Goal: Task Accomplishment & Management: Manage account settings

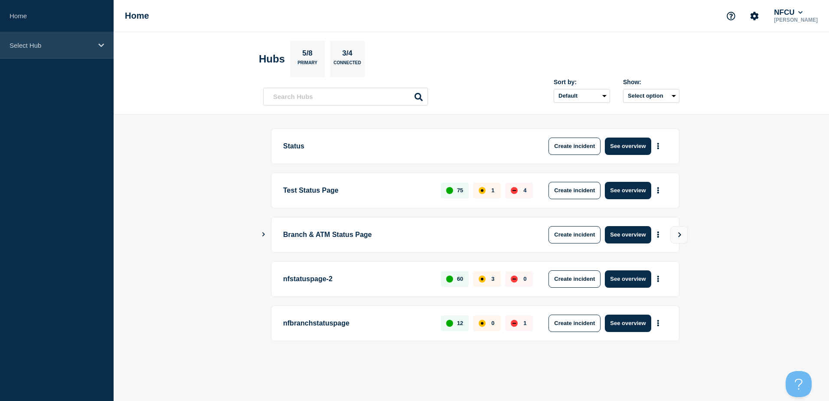
click at [51, 36] on div "Select Hub" at bounding box center [57, 45] width 114 height 26
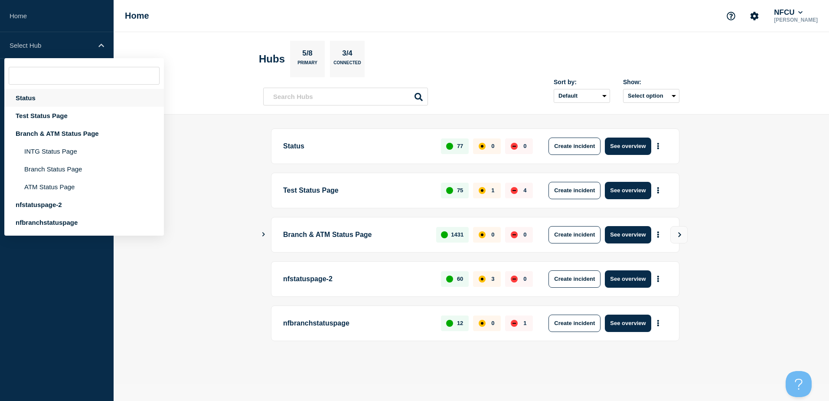
click at [19, 97] on div "Status" at bounding box center [84, 98] width 160 height 18
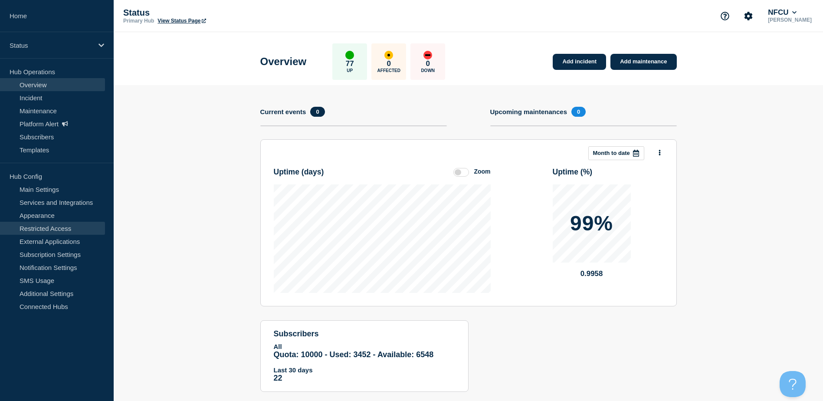
click at [44, 234] on link "Restricted Access" at bounding box center [52, 228] width 105 height 13
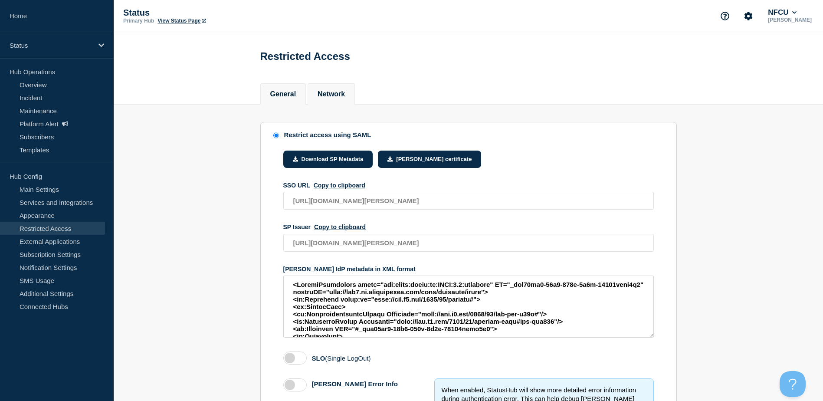
click at [334, 97] on button "Network" at bounding box center [330, 94] width 27 height 8
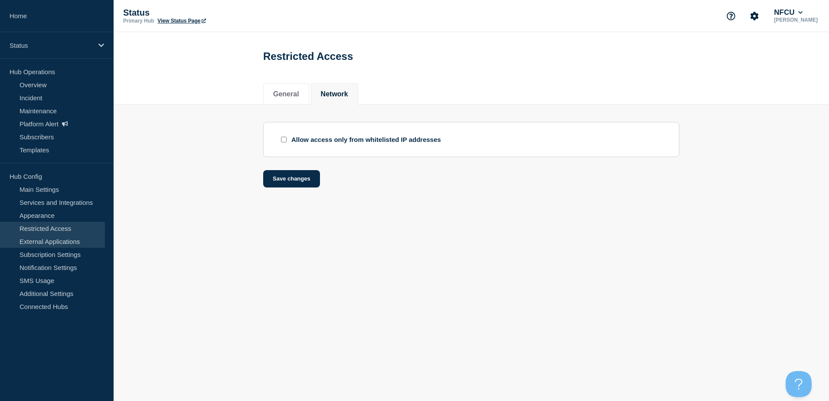
click at [74, 240] on link "External Applications" at bounding box center [52, 241] width 105 height 13
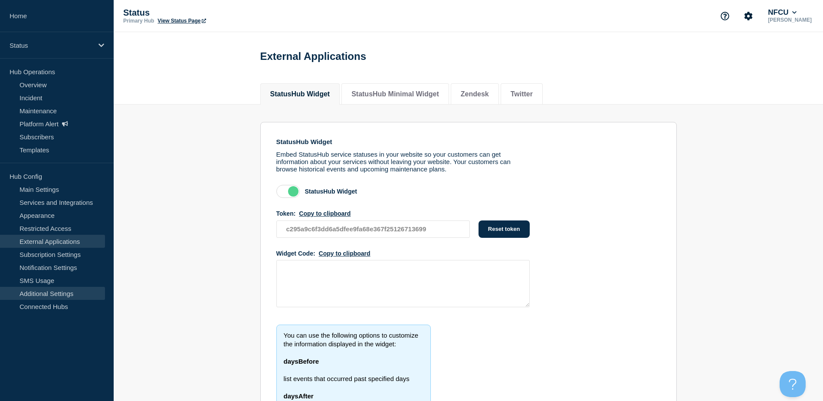
click at [61, 295] on link "Additional Settings" at bounding box center [52, 293] width 105 height 13
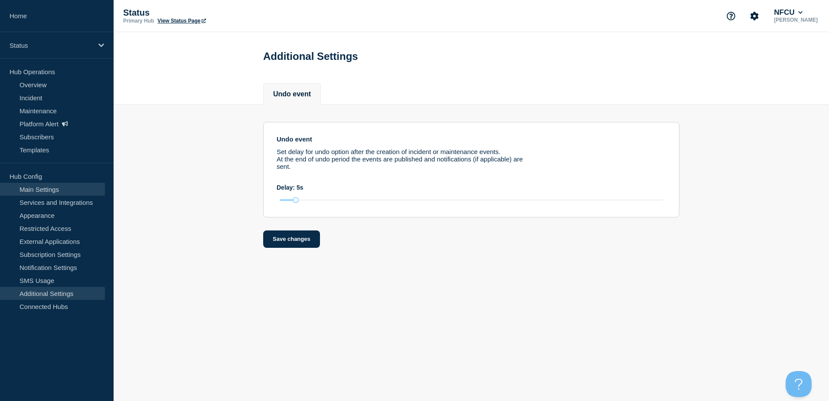
click at [43, 191] on link "Main Settings" at bounding box center [52, 189] width 105 height 13
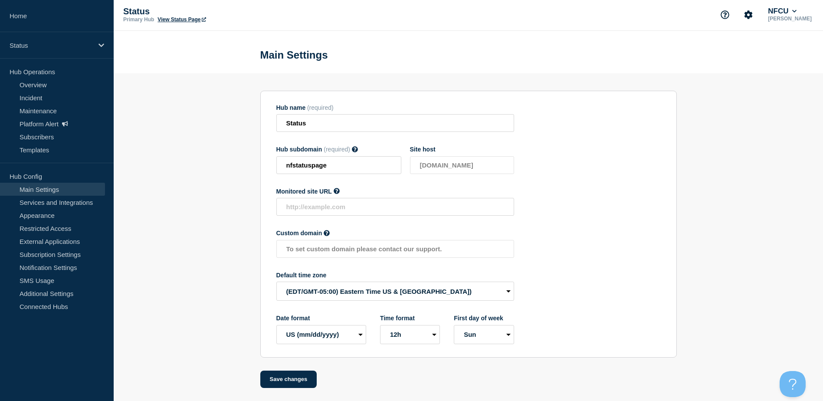
scroll to position [3, 0]
click at [44, 207] on link "Services and Integrations" at bounding box center [52, 202] width 105 height 13
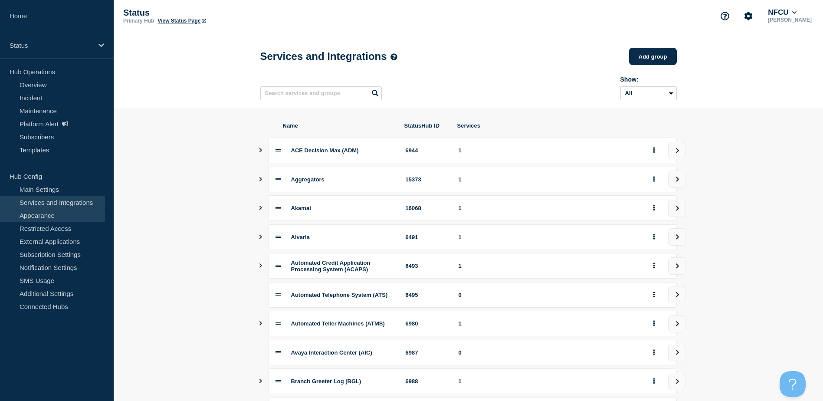
click at [40, 216] on link "Appearance" at bounding box center [52, 215] width 105 height 13
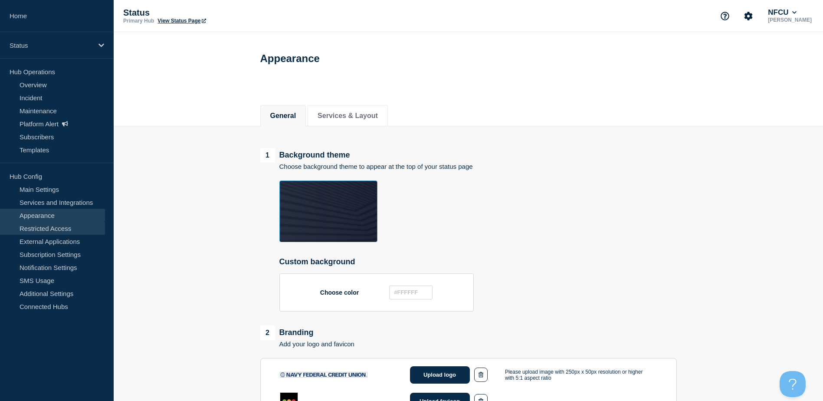
click at [41, 227] on link "Restricted Access" at bounding box center [52, 228] width 105 height 13
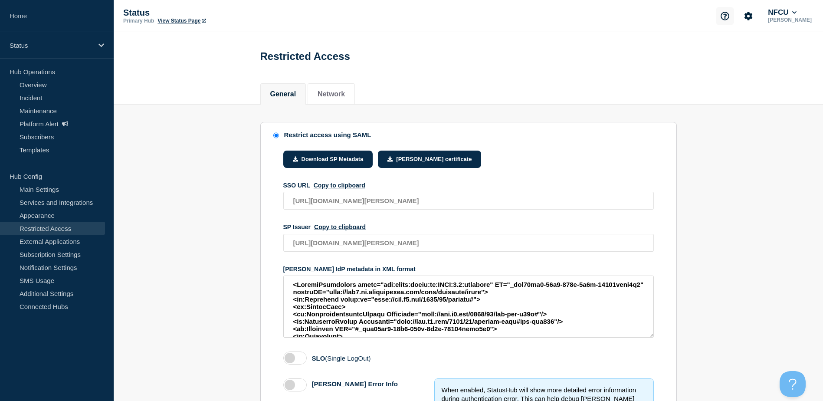
click at [729, 16] on icon "Support" at bounding box center [724, 16] width 9 height 9
click at [771, 19] on div "Support Help Guides API Documentation Contact us NFCU [PERSON_NAME]" at bounding box center [764, 16] width 98 height 18
click at [757, 15] on button "Account settings" at bounding box center [748, 16] width 18 height 18
click at [764, 49] on link "Team Members" at bounding box center [762, 51] width 45 height 7
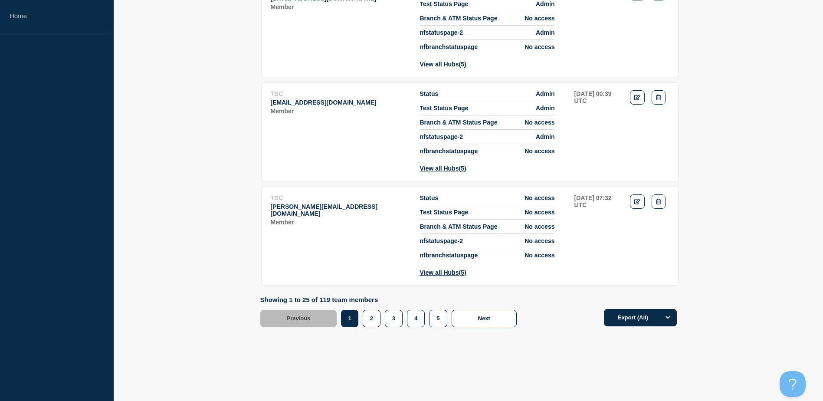
scroll to position [2645, 0]
click at [466, 273] on span "(5)" at bounding box center [462, 272] width 7 height 7
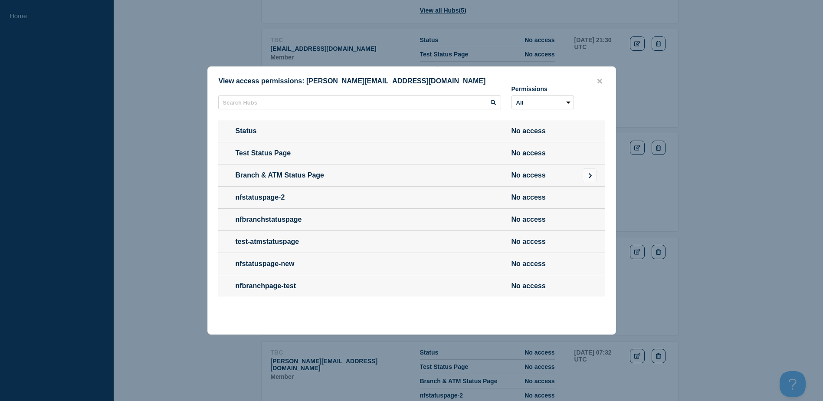
scroll to position [2255, 0]
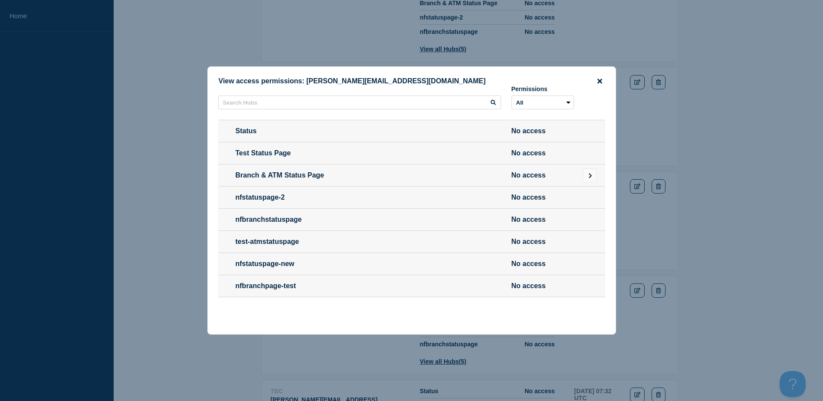
click at [600, 78] on icon "close button" at bounding box center [599, 80] width 5 height 5
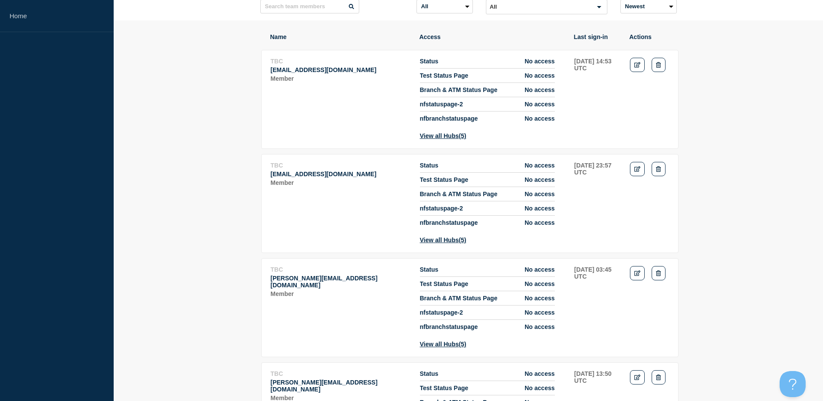
scroll to position [0, 0]
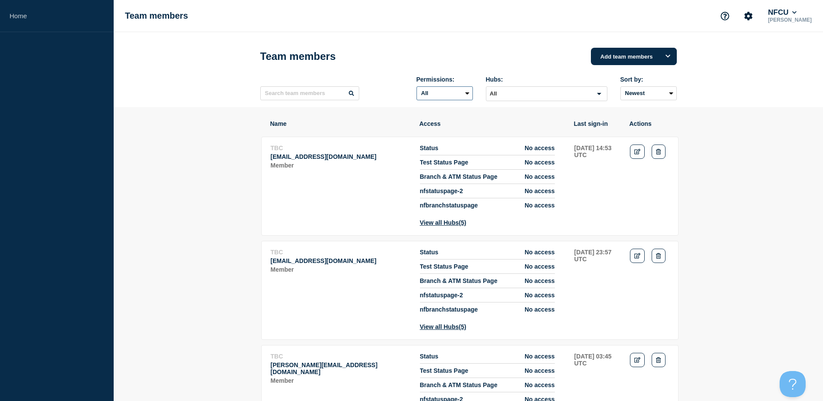
click at [457, 95] on select "All Admin Manager Editor No access" at bounding box center [444, 93] width 56 height 14
select select "1"
click at [416, 88] on select "All Admin Manager Editor No access" at bounding box center [444, 93] width 56 height 14
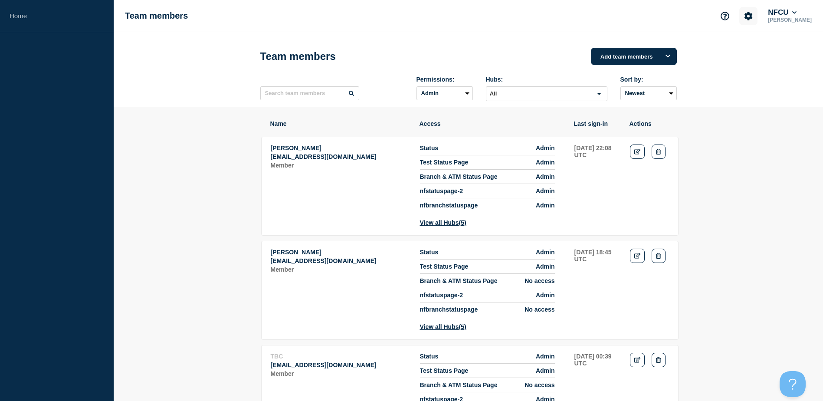
click at [757, 22] on button "Account settings" at bounding box center [748, 16] width 18 height 18
click at [760, 61] on link "General Settings" at bounding box center [764, 62] width 49 height 7
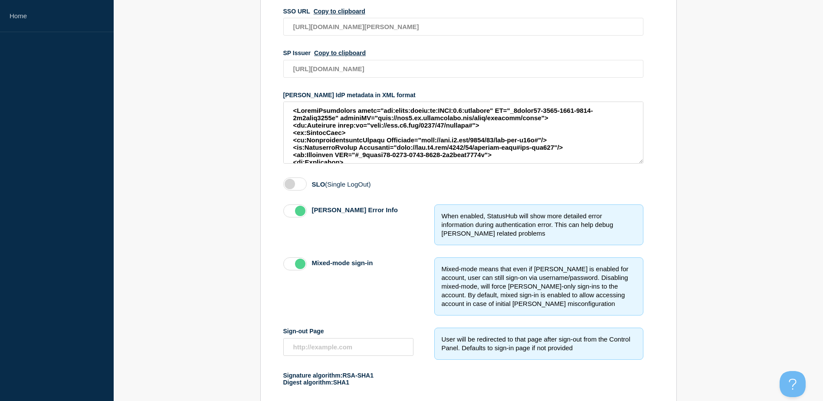
scroll to position [130, 0]
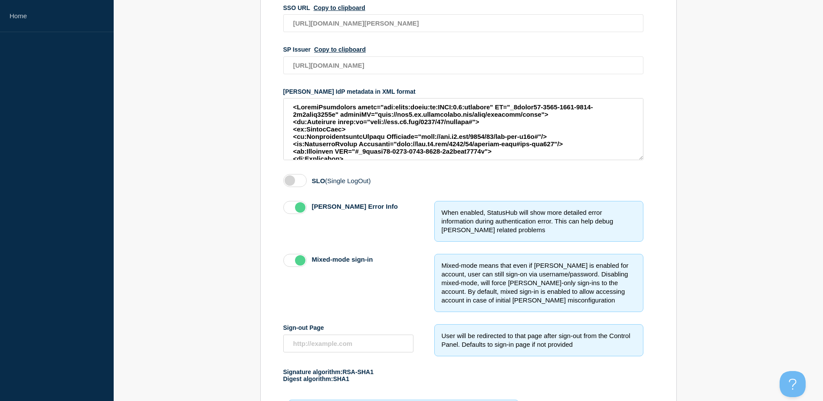
click at [299, 260] on label "access restriction method" at bounding box center [294, 260] width 23 height 13
click at [0, 0] on input "Mixed-mode sign-in" at bounding box center [0, 0] width 0 height 0
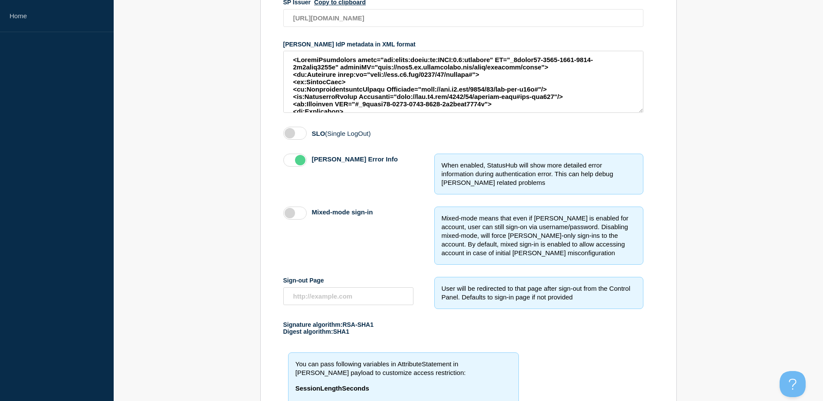
scroll to position [297, 0]
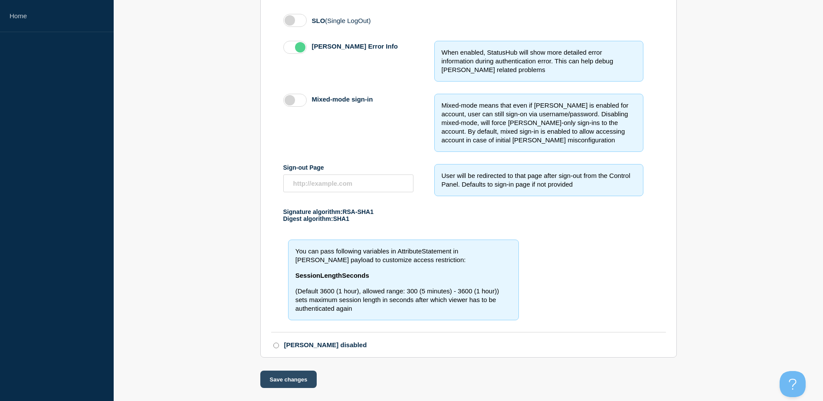
click at [274, 378] on button "Save changes" at bounding box center [288, 378] width 57 height 17
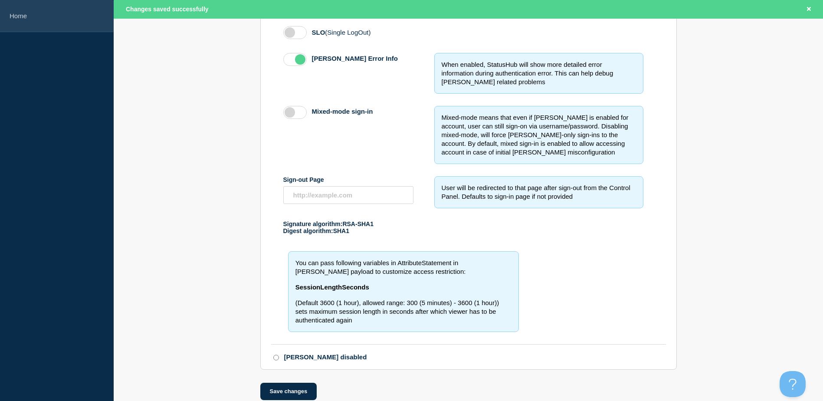
scroll to position [0, 0]
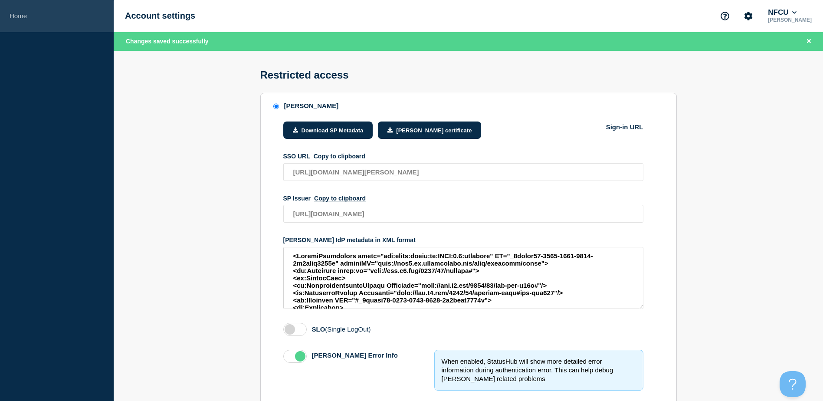
click at [16, 19] on link "Home" at bounding box center [57, 16] width 114 height 32
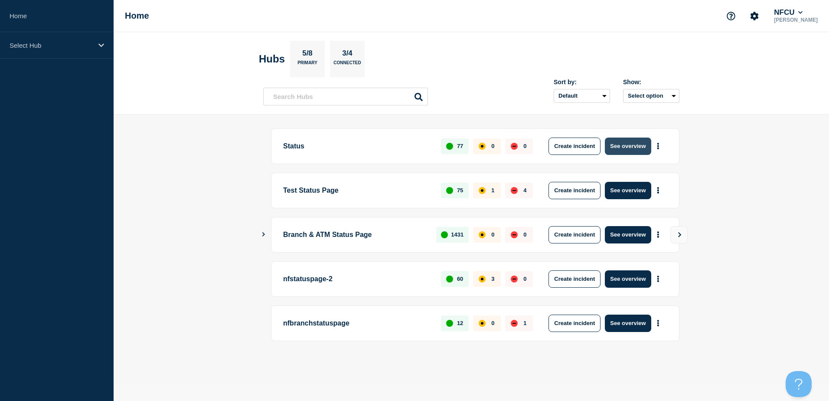
click at [620, 144] on button "See overview" at bounding box center [628, 145] width 46 height 17
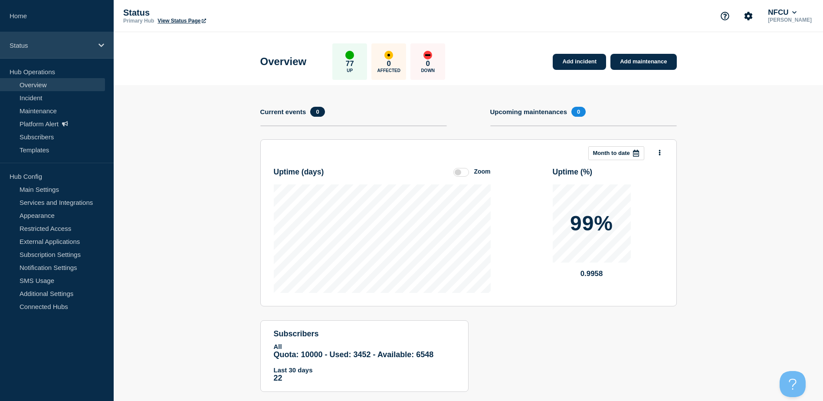
click at [57, 41] on div "Status" at bounding box center [57, 45] width 114 height 26
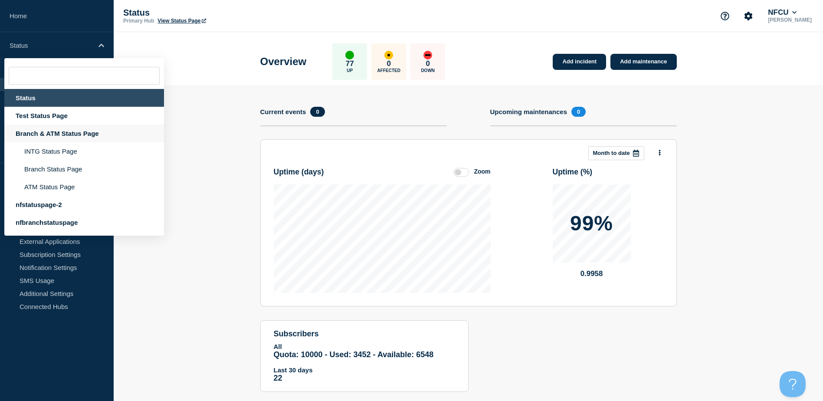
click at [50, 131] on div "Branch & ATM Status Page" at bounding box center [84, 133] width 160 height 18
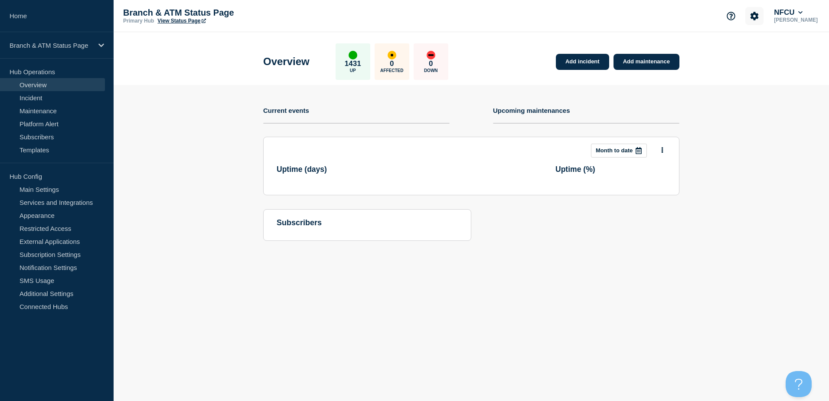
click at [764, 20] on button "Account settings" at bounding box center [754, 16] width 18 height 18
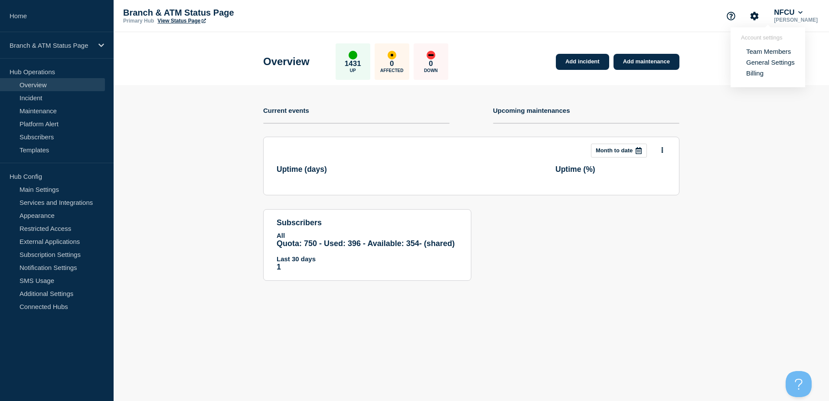
click at [760, 62] on link "General Settings" at bounding box center [770, 62] width 49 height 7
